Goal: Task Accomplishment & Management: Manage account settings

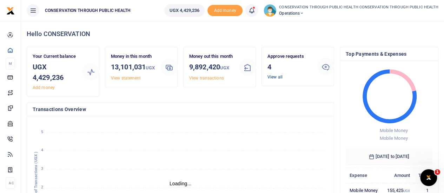
scroll to position [6, 6]
click at [275, 79] on link "View all" at bounding box center [274, 77] width 15 height 5
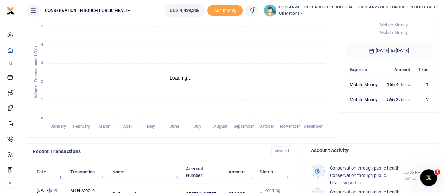
scroll to position [107, 0]
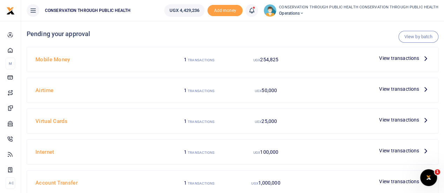
click at [426, 60] on icon at bounding box center [425, 58] width 8 height 8
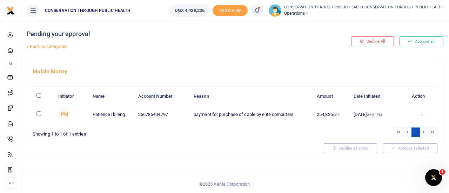
click at [420, 113] on icon at bounding box center [421, 114] width 5 height 5
click at [391, 126] on link "Approve" at bounding box center [395, 126] width 55 height 10
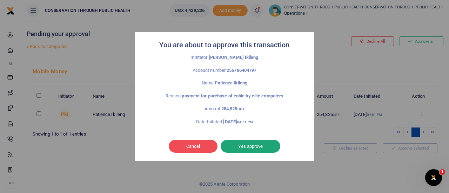
click at [263, 149] on button "Yes approve" at bounding box center [251, 146] width 60 height 13
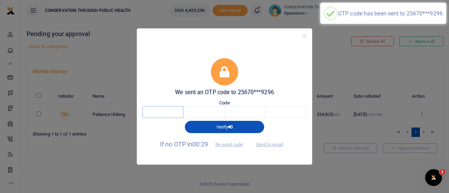
click at [169, 114] on input "text" at bounding box center [162, 112] width 41 height 12
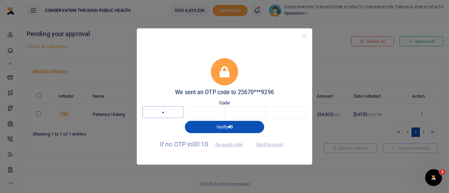
type input "8"
type input "6"
type input "1"
type input "3"
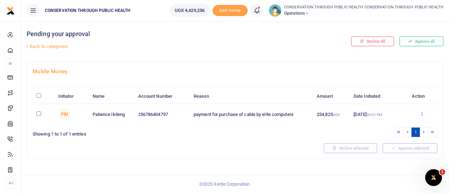
click at [421, 112] on icon at bounding box center [421, 114] width 5 height 5
click at [396, 123] on link "Approve" at bounding box center [395, 126] width 55 height 10
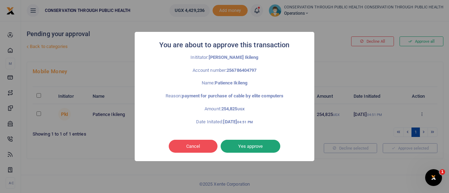
click at [265, 147] on button "Yes approve" at bounding box center [251, 146] width 60 height 13
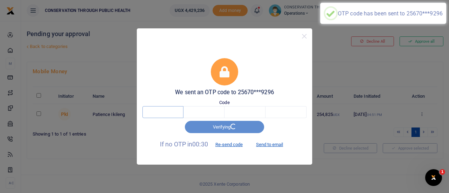
click at [177, 116] on input "text" at bounding box center [162, 112] width 41 height 12
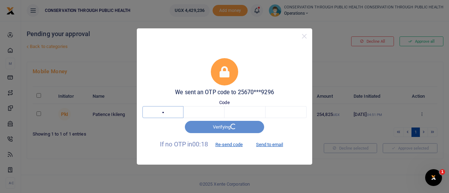
type input "2"
type input "9"
type input "0"
type input "1"
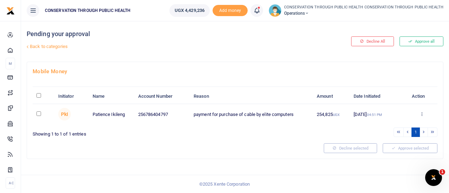
click at [41, 114] on input "checkbox" at bounding box center [38, 114] width 5 height 5
checkbox input "true"
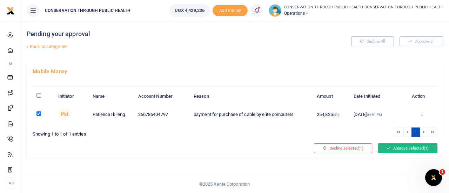
click at [398, 148] on button "Approve selected (1)" at bounding box center [408, 148] width 60 height 10
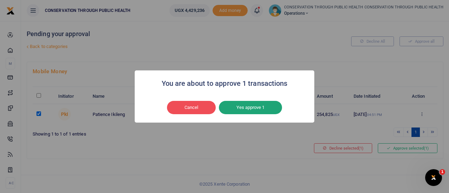
click at [248, 103] on button "Yes approve 1" at bounding box center [250, 107] width 63 height 13
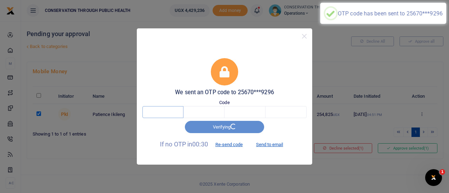
click at [174, 109] on input "text" at bounding box center [162, 112] width 41 height 12
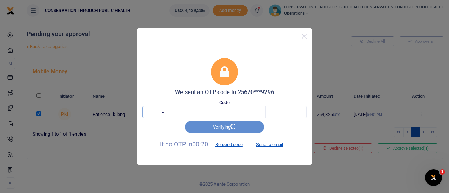
type input "3"
type input "1"
type input "0"
type input "5"
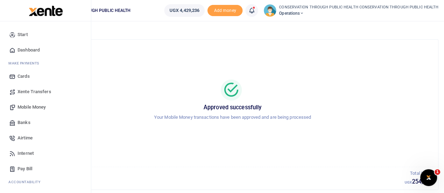
click at [34, 92] on span "Xente Transfers" at bounding box center [35, 91] width 34 height 7
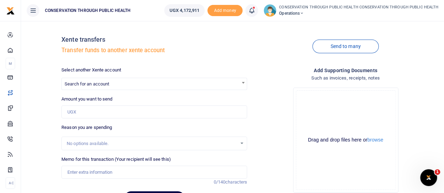
click at [303, 15] on span "Operations" at bounding box center [358, 13] width 159 height 6
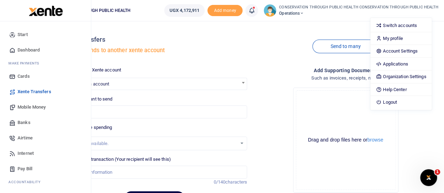
click at [27, 46] on link "Dashboard" at bounding box center [46, 49] width 80 height 15
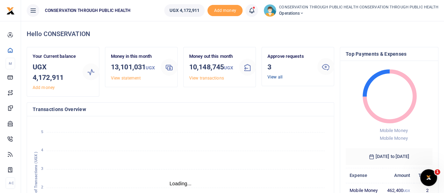
click at [276, 79] on link "View all" at bounding box center [274, 77] width 15 height 5
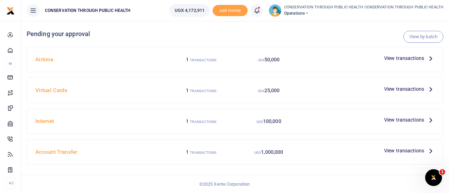
click at [428, 148] on icon at bounding box center [431, 151] width 8 height 8
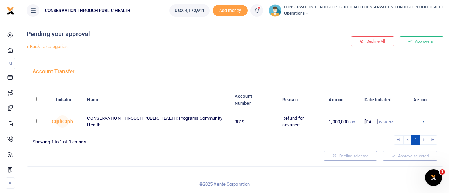
click at [423, 121] on icon at bounding box center [423, 121] width 5 height 5
click at [393, 130] on link "Approve" at bounding box center [397, 133] width 55 height 10
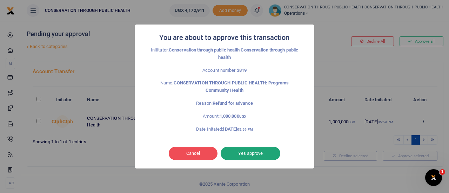
click at [257, 158] on button "Yes approve" at bounding box center [251, 153] width 60 height 13
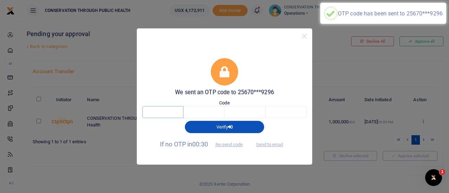
click at [161, 113] on input "text" at bounding box center [162, 112] width 41 height 12
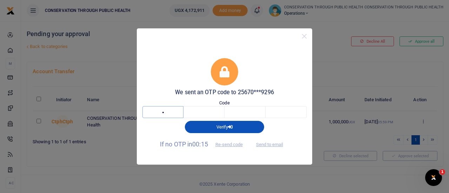
type input "6"
type input "3"
type input "8"
type input "3"
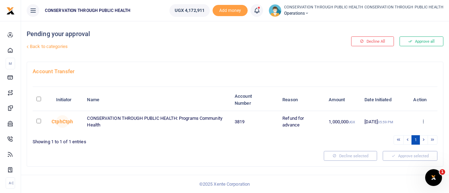
click at [39, 119] on input "checkbox" at bounding box center [38, 121] width 5 height 5
checkbox input "true"
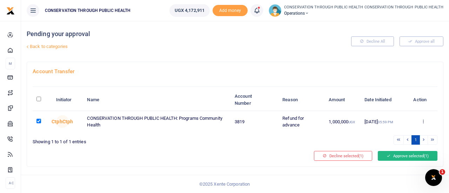
click at [396, 156] on button "Approve selected (1)" at bounding box center [408, 156] width 60 height 10
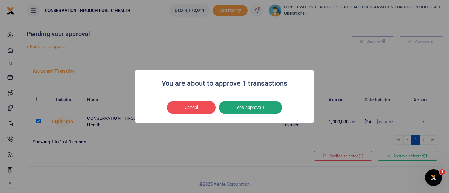
click at [258, 108] on button "Yes approve 1" at bounding box center [250, 107] width 63 height 13
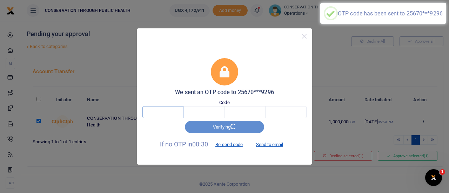
click at [168, 112] on input "text" at bounding box center [162, 112] width 41 height 12
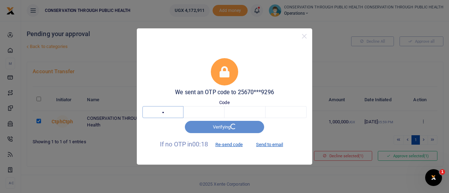
type input "3"
type input "8"
type input "1"
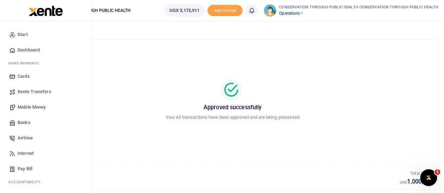
click at [29, 52] on span "Dashboard" at bounding box center [29, 50] width 22 height 7
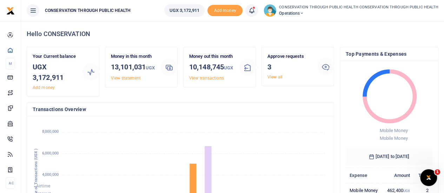
click at [310, 15] on span "Operations" at bounding box center [358, 13] width 159 height 6
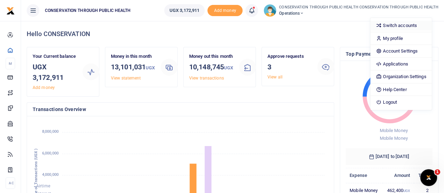
click at [396, 28] on link "Switch accounts" at bounding box center [400, 26] width 61 height 10
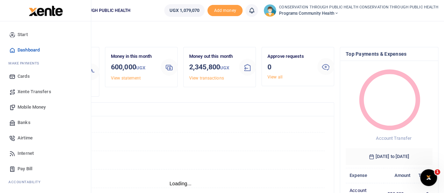
click at [39, 91] on span "Xente Transfers" at bounding box center [35, 91] width 34 height 7
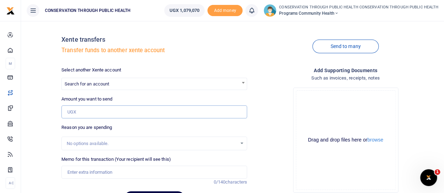
click at [106, 116] on input "Amount you want to send" at bounding box center [153, 112] width 185 height 13
click at [108, 88] on span "Search for an account" at bounding box center [154, 83] width 185 height 11
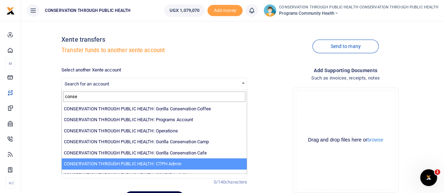
type input "conse"
select select "3683"
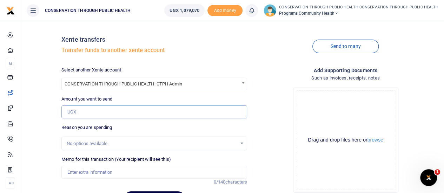
click at [96, 113] on input "Amount you want to send" at bounding box center [153, 112] width 185 height 13
type input "400,000"
click at [97, 173] on input "Memo for this transaction (Your recipient will see this)" at bounding box center [153, 172] width 185 height 13
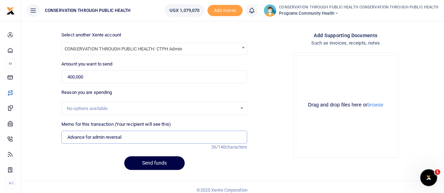
scroll to position [41, 0]
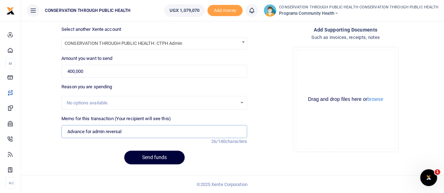
type input "Advance for admin reversal"
click at [147, 153] on button "Send funds" at bounding box center [154, 158] width 60 height 14
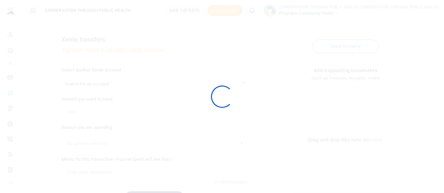
scroll to position [41, 0]
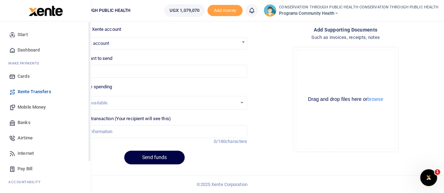
click at [22, 50] on span "Dashboard" at bounding box center [29, 50] width 22 height 7
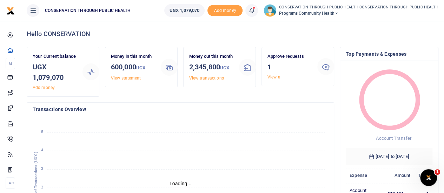
scroll to position [6, 6]
click at [275, 77] on link "View all" at bounding box center [274, 77] width 15 height 5
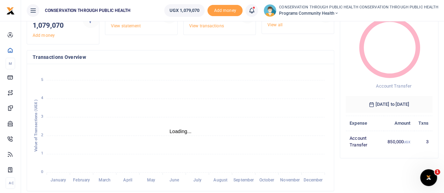
scroll to position [0, 0]
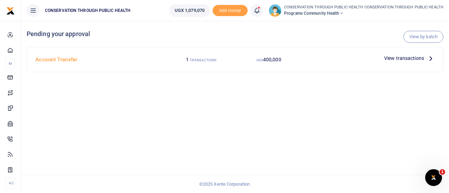
click at [428, 56] on icon at bounding box center [431, 58] width 8 height 8
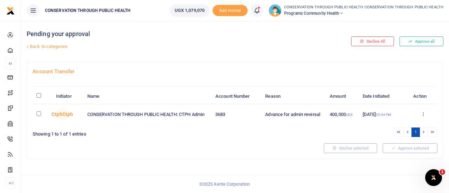
click at [36, 113] on input "checkbox" at bounding box center [38, 114] width 5 height 5
checkbox input "true"
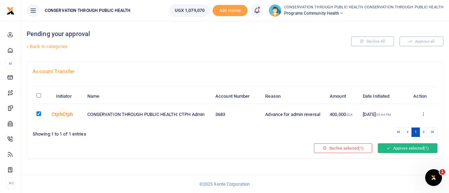
click at [402, 148] on button "Approve selected (1)" at bounding box center [408, 148] width 60 height 10
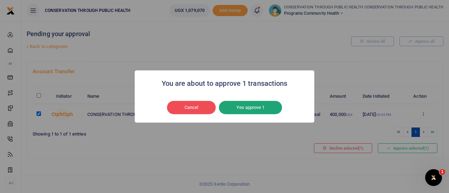
click at [249, 106] on button "Yes approve 1" at bounding box center [250, 107] width 63 height 13
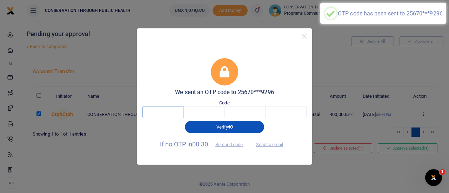
click at [167, 115] on input "text" at bounding box center [162, 112] width 41 height 12
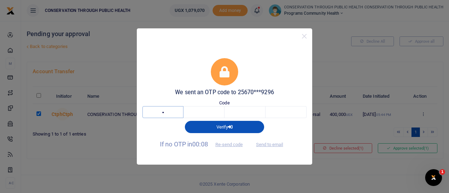
type input "3"
type input "9"
type input "6"
type input "9"
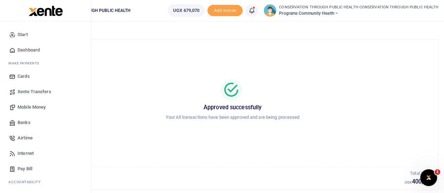
click at [33, 48] on span "Dashboard" at bounding box center [29, 50] width 22 height 7
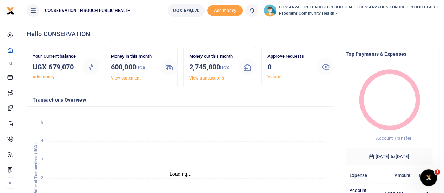
click at [338, 14] on icon at bounding box center [336, 13] width 4 height 5
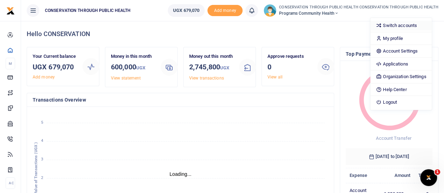
click at [381, 25] on icon at bounding box center [379, 25] width 6 height 6
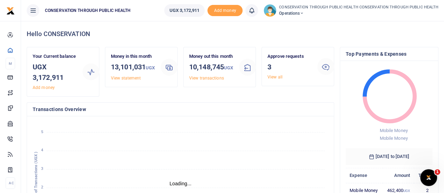
scroll to position [6, 6]
click at [275, 78] on link "View all" at bounding box center [274, 77] width 15 height 5
click at [273, 75] on link "View all" at bounding box center [274, 77] width 15 height 5
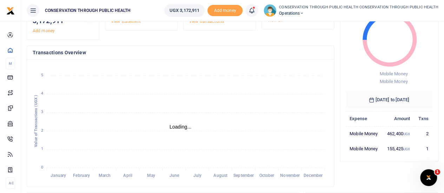
scroll to position [90, 0]
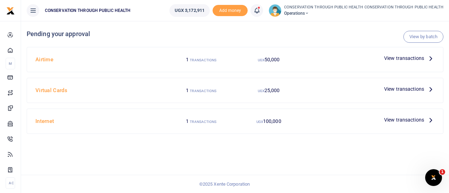
click at [431, 59] on icon at bounding box center [431, 58] width 8 height 8
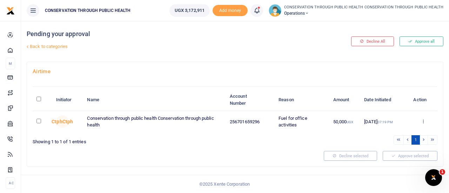
click at [38, 122] on input "checkbox" at bounding box center [38, 121] width 5 height 5
checkbox input "true"
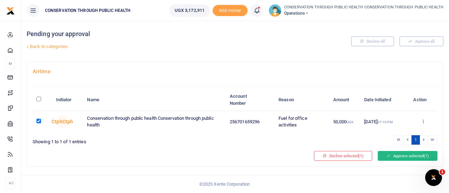
click at [408, 156] on button "Approve selected (1)" at bounding box center [408, 156] width 60 height 10
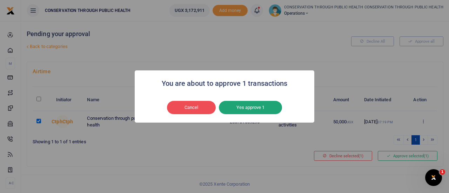
click at [258, 110] on button "Yes approve 1" at bounding box center [250, 107] width 63 height 13
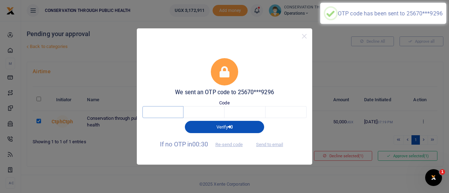
click at [165, 112] on input "text" at bounding box center [162, 112] width 41 height 12
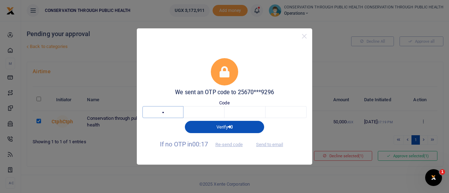
type input "9"
type input "7"
type input "9"
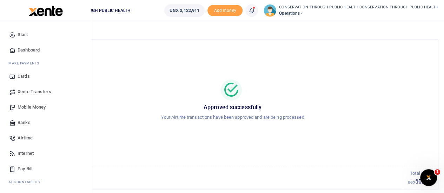
click at [28, 50] on span "Dashboard" at bounding box center [29, 50] width 22 height 7
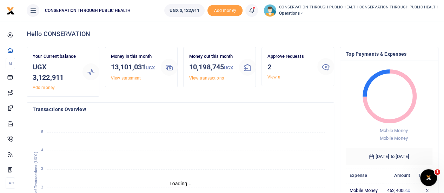
scroll to position [6, 6]
click at [272, 76] on link "View all" at bounding box center [274, 77] width 15 height 5
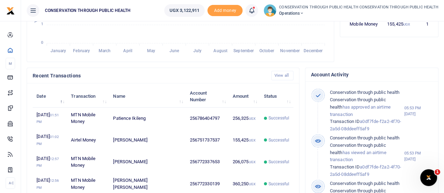
scroll to position [208, 0]
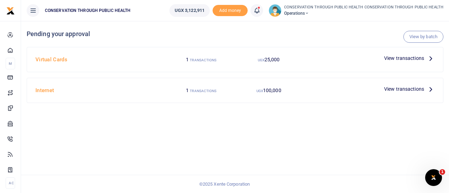
click at [431, 88] on icon at bounding box center [431, 89] width 8 height 8
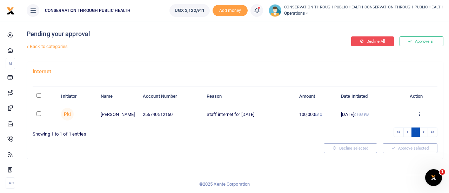
click at [372, 42] on button "Decline All" at bounding box center [372, 41] width 43 height 10
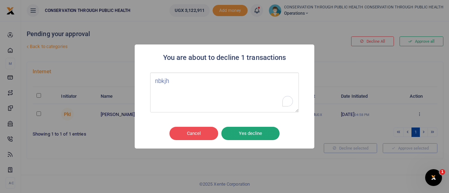
type textarea "nbkjh"
click at [250, 134] on button "Yes decline" at bounding box center [250, 133] width 58 height 13
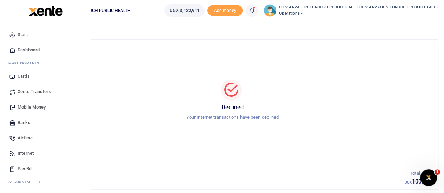
click at [25, 47] on span "Dashboard" at bounding box center [29, 50] width 22 height 7
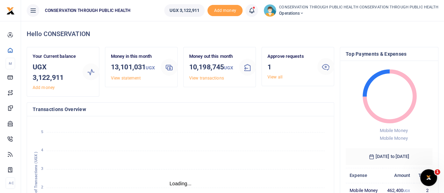
scroll to position [6, 6]
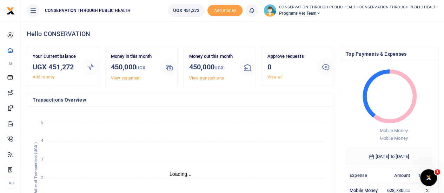
scroll to position [6, 6]
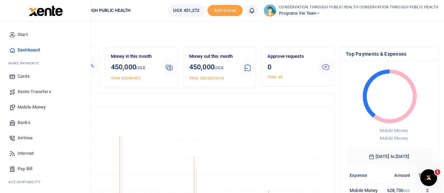
click at [29, 88] on span "Xente Transfers" at bounding box center [35, 91] width 34 height 7
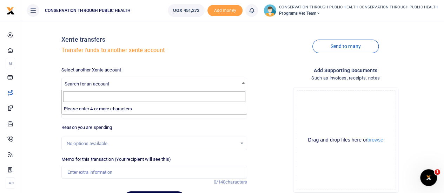
click at [88, 82] on span "Search for an account" at bounding box center [87, 83] width 45 height 5
click at [86, 95] on input "Search" at bounding box center [154, 97] width 182 height 11
type input "a"
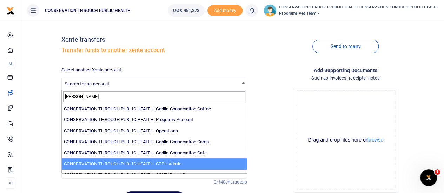
type input "conser"
select select "3683"
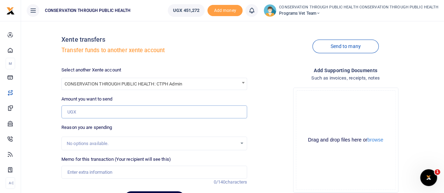
click at [97, 114] on input "Amount you want to send" at bounding box center [153, 112] width 185 height 13
type input "450,000"
click at [81, 176] on input "Memo for this transaction (Your recipient will see this)" at bounding box center [153, 172] width 185 height 13
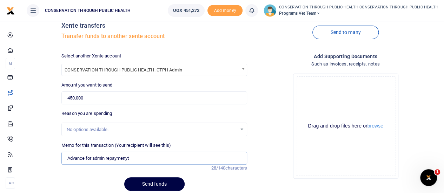
scroll to position [41, 0]
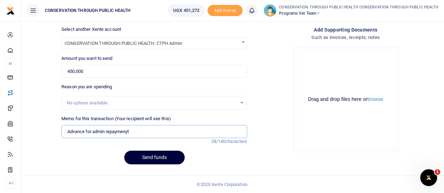
type input "Advance for admin repaymenyt"
click at [168, 153] on button "Send funds" at bounding box center [154, 158] width 60 height 14
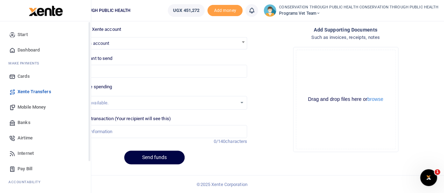
click at [25, 49] on span "Dashboard" at bounding box center [29, 50] width 22 height 7
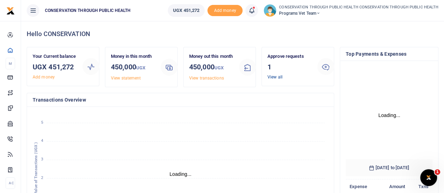
click at [271, 75] on link "View all" at bounding box center [274, 77] width 15 height 5
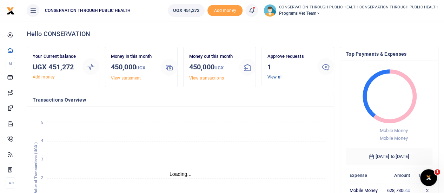
scroll to position [6, 6]
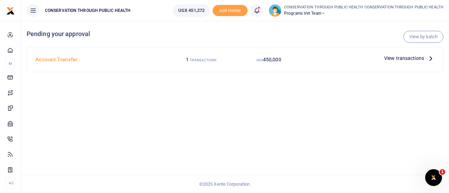
click at [429, 57] on icon at bounding box center [431, 58] width 8 height 8
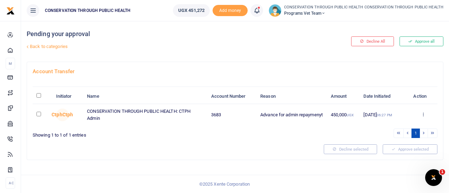
click at [39, 116] on input "checkbox" at bounding box center [38, 114] width 5 height 5
checkbox input "true"
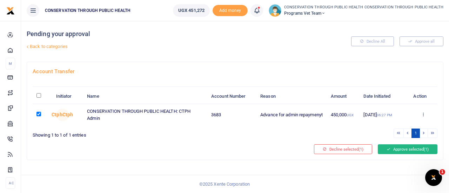
click at [406, 154] on button "Approve selected (1)" at bounding box center [408, 149] width 60 height 10
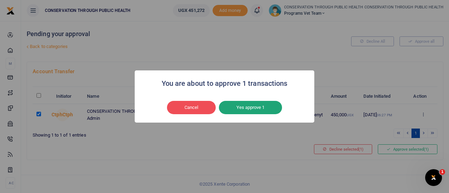
click at [263, 108] on button "Yes approve 1" at bounding box center [250, 107] width 63 height 13
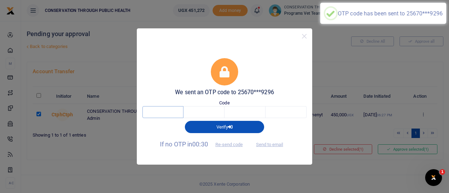
click at [169, 111] on input "text" at bounding box center [162, 112] width 41 height 12
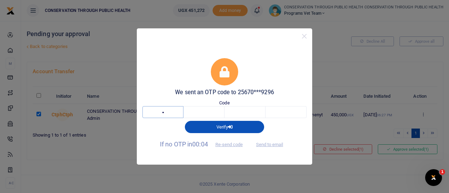
type input "8"
type input "7"
type input "0"
type input "8"
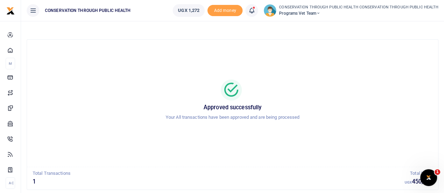
click at [320, 13] on icon at bounding box center [318, 13] width 4 height 5
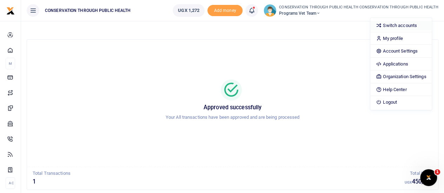
click at [387, 28] on link "Switch accounts" at bounding box center [400, 26] width 61 height 10
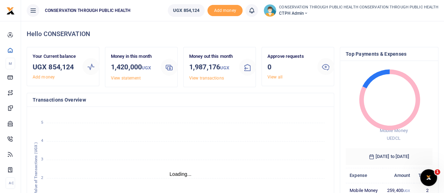
scroll to position [6, 6]
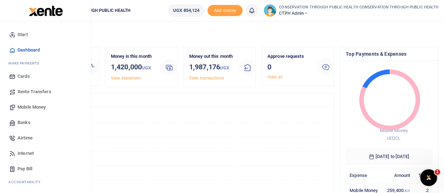
click at [31, 107] on span "Mobile Money" at bounding box center [32, 107] width 28 height 7
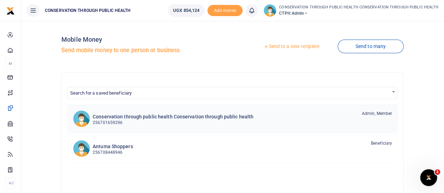
click at [132, 124] on p "256701659296" at bounding box center [173, 123] width 161 height 7
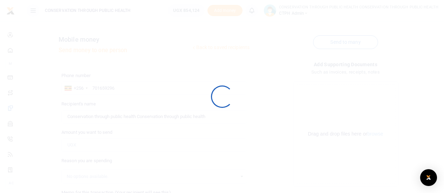
click at [132, 124] on div at bounding box center [222, 96] width 444 height 193
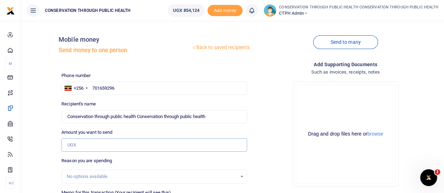
click at [97, 143] on input "Amount you want to send" at bounding box center [153, 145] width 185 height 13
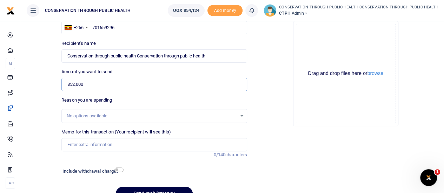
scroll to position [62, 0]
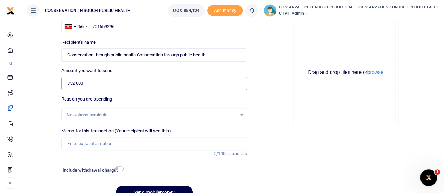
type input "852,000"
click at [142, 142] on input "Memo for this transaction (Your recipient will see this)" at bounding box center [153, 143] width 185 height 13
click at [148, 144] on input "Quickbooks and office 365 topup for Dec 24" at bounding box center [153, 143] width 185 height 13
drag, startPoint x: 164, startPoint y: 143, endPoint x: 142, endPoint y: 145, distance: 22.2
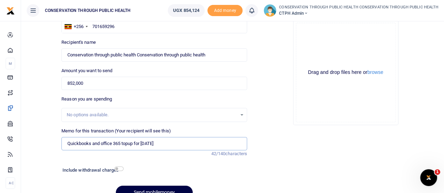
click at [142, 145] on input "Quickbooks and office 365 topup for Dec 24" at bounding box center [153, 143] width 185 height 13
type input "Quickbooks and office 365 topup for Sept 25"
click at [155, 188] on button "Send mobilemoney" at bounding box center [154, 193] width 77 height 14
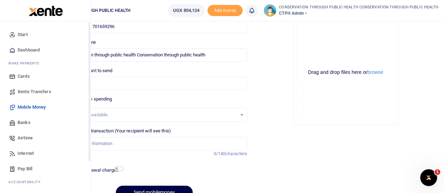
click at [23, 49] on span "Dashboard" at bounding box center [29, 50] width 22 height 7
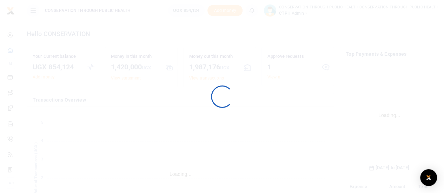
scroll to position [110, 81]
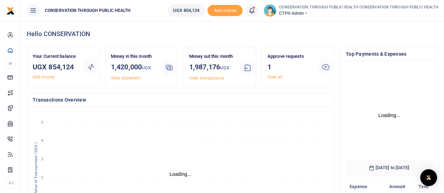
click at [271, 77] on div at bounding box center [222, 96] width 444 height 193
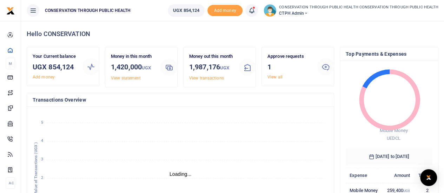
scroll to position [6, 6]
click at [271, 77] on link "View all" at bounding box center [274, 77] width 15 height 5
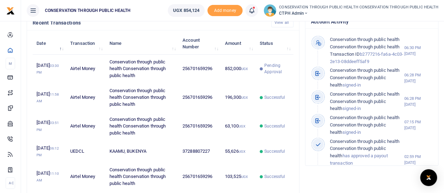
scroll to position [163, 0]
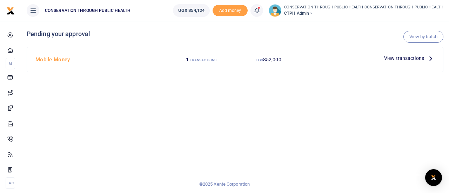
click at [430, 59] on icon at bounding box center [431, 58] width 8 height 8
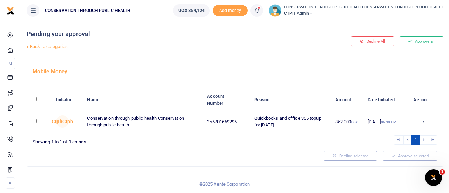
click at [40, 120] on input "checkbox" at bounding box center [38, 121] width 5 height 5
checkbox input "true"
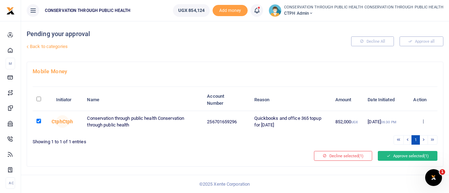
click at [405, 157] on button "Approve selected (1)" at bounding box center [408, 156] width 60 height 10
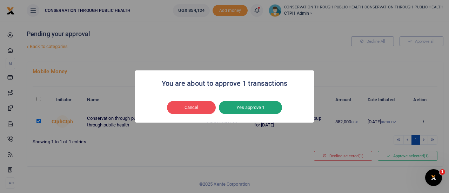
click at [250, 103] on button "Yes approve 1" at bounding box center [250, 107] width 63 height 13
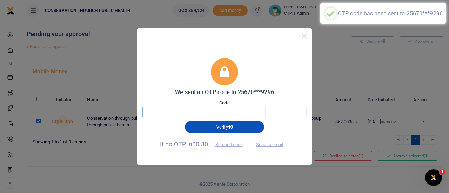
click at [170, 111] on input "text" at bounding box center [162, 112] width 41 height 12
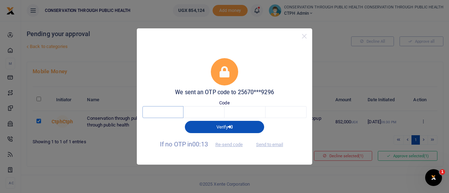
click at [164, 113] on input "text" at bounding box center [162, 112] width 41 height 12
type input "5"
type input "1"
type input "2"
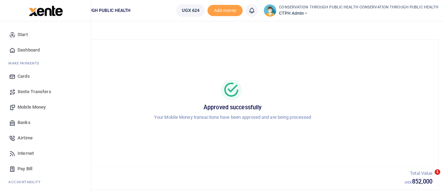
click at [28, 48] on span "Dashboard" at bounding box center [29, 50] width 22 height 7
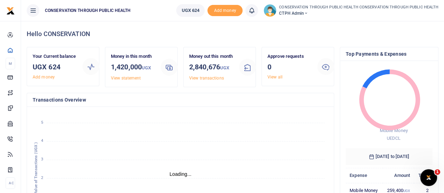
scroll to position [6, 6]
